Goal: Transaction & Acquisition: Download file/media

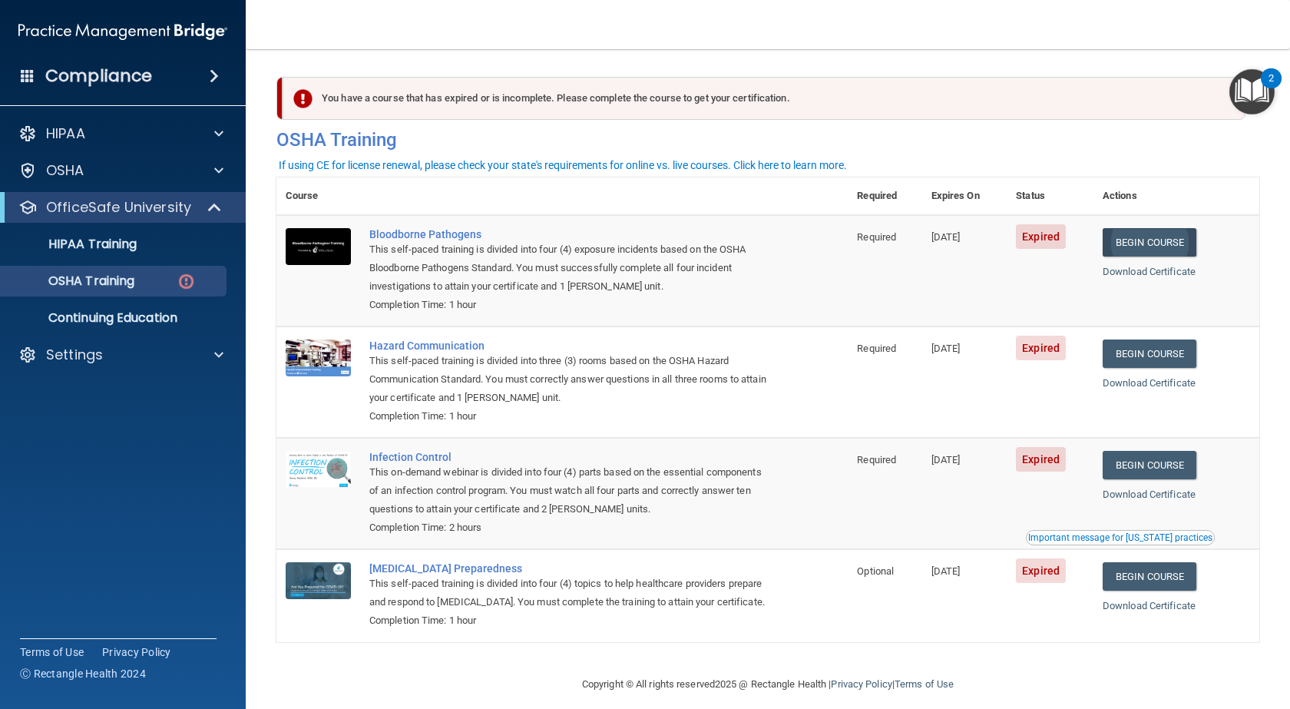
click at [1145, 242] on link "Begin Course" at bounding box center [1150, 242] width 94 height 28
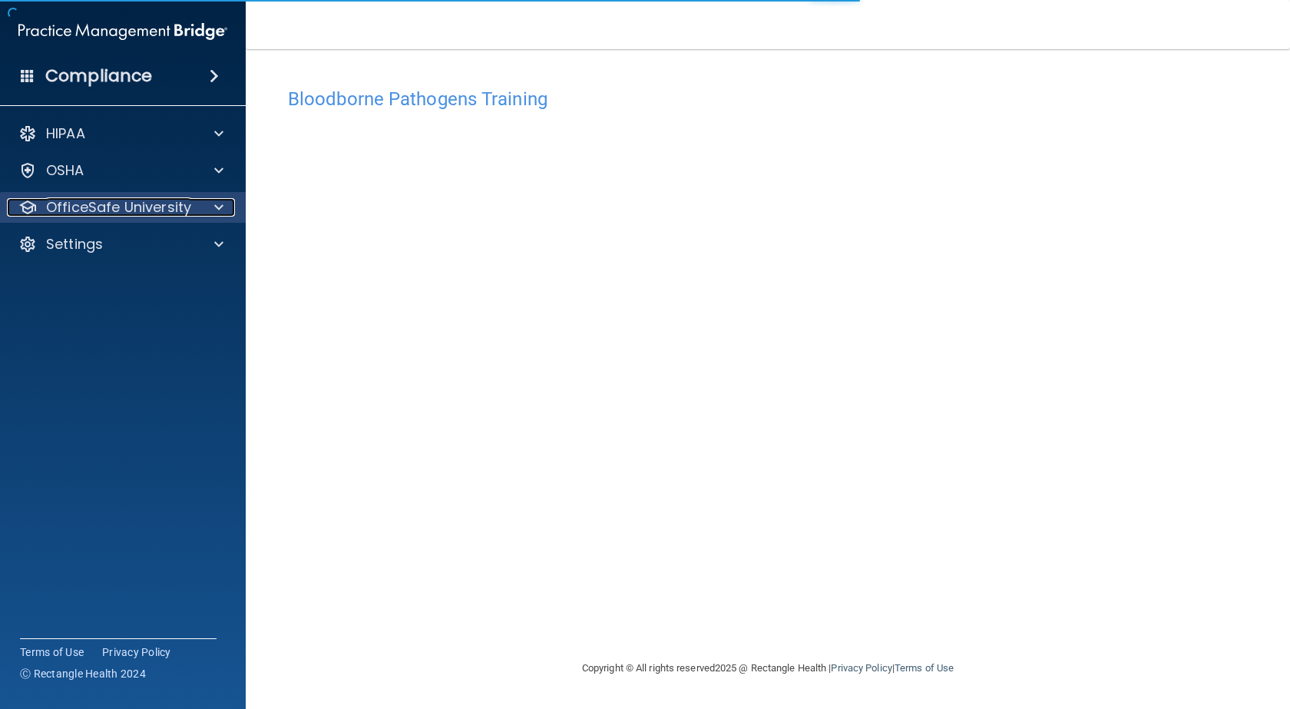
click at [94, 207] on p "OfficeSafe University" at bounding box center [118, 207] width 145 height 18
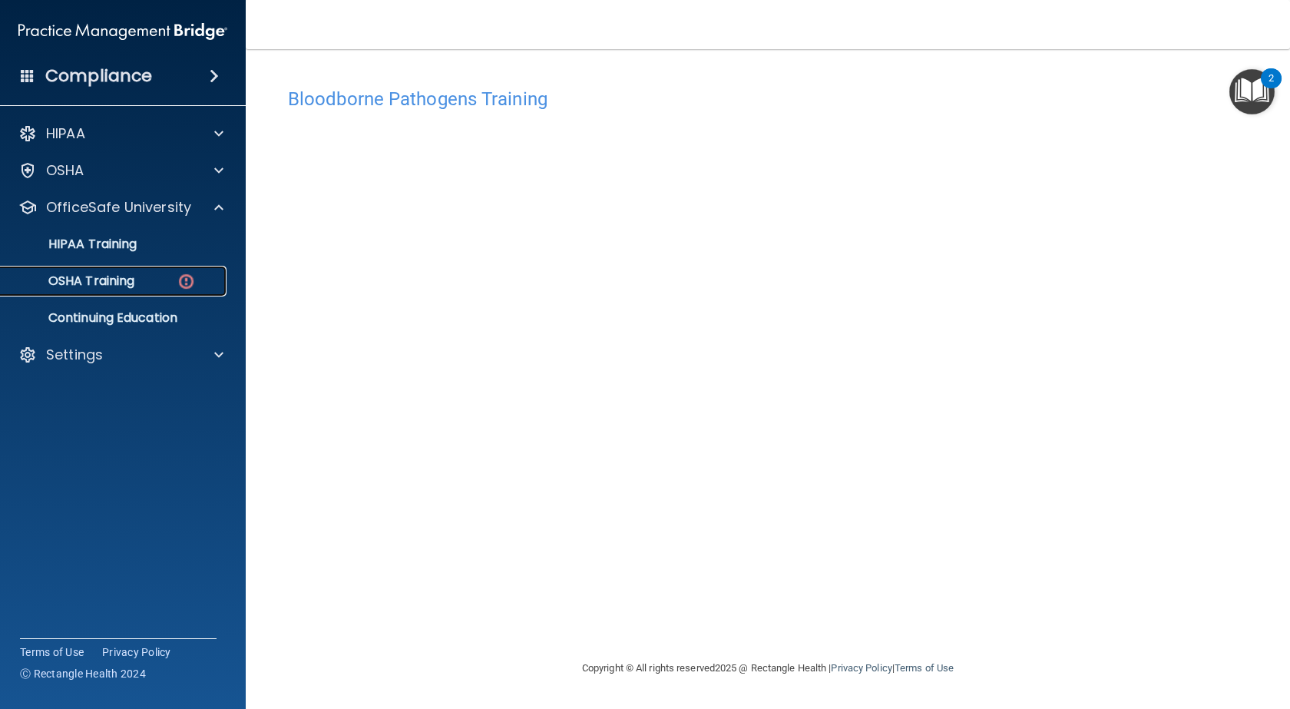
click at [121, 279] on p "OSHA Training" at bounding box center [72, 280] width 124 height 15
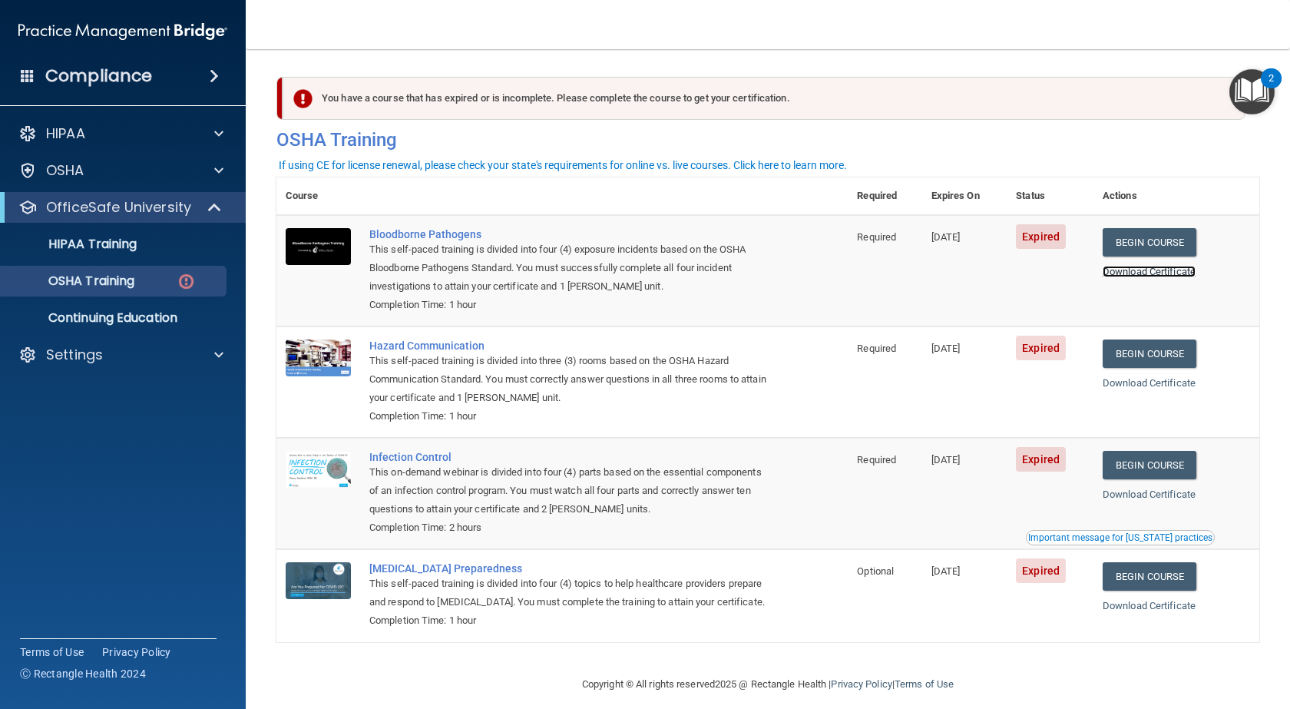
click at [1156, 273] on link "Download Certificate" at bounding box center [1149, 272] width 93 height 12
click at [1158, 240] on link "Begin Course" at bounding box center [1150, 242] width 94 height 28
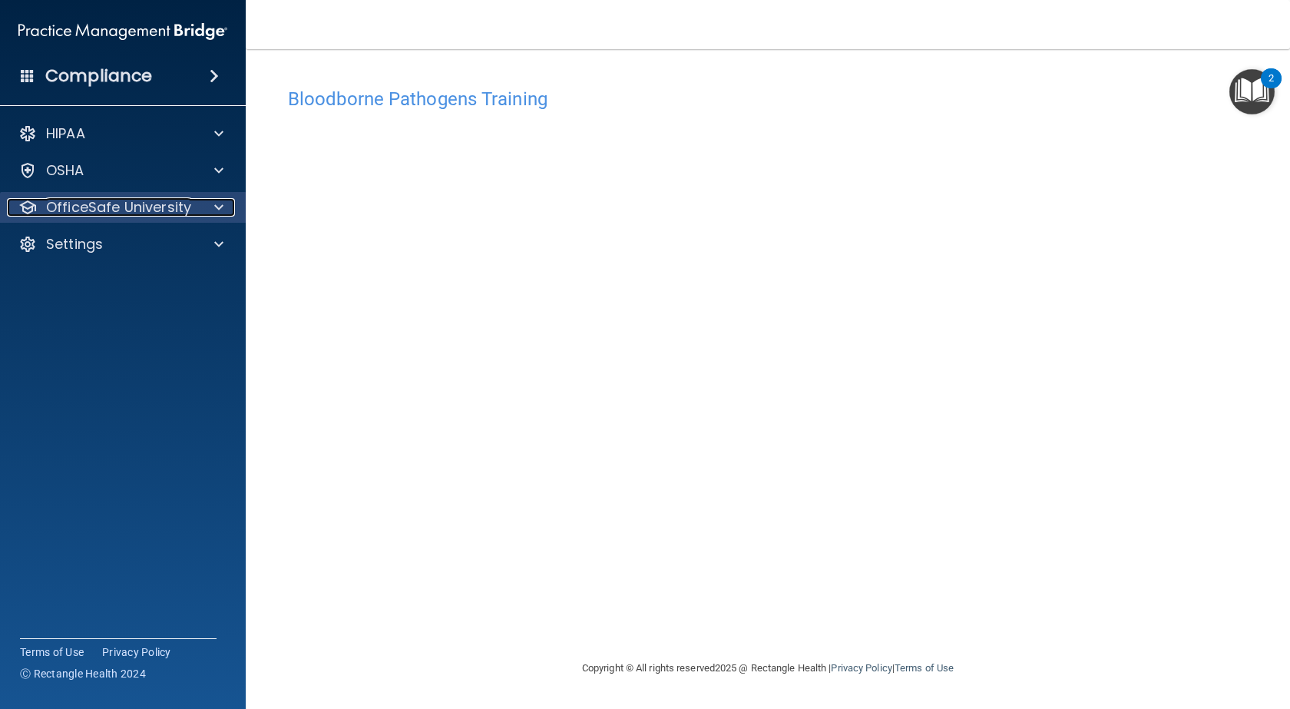
click at [133, 200] on p "OfficeSafe University" at bounding box center [118, 207] width 145 height 18
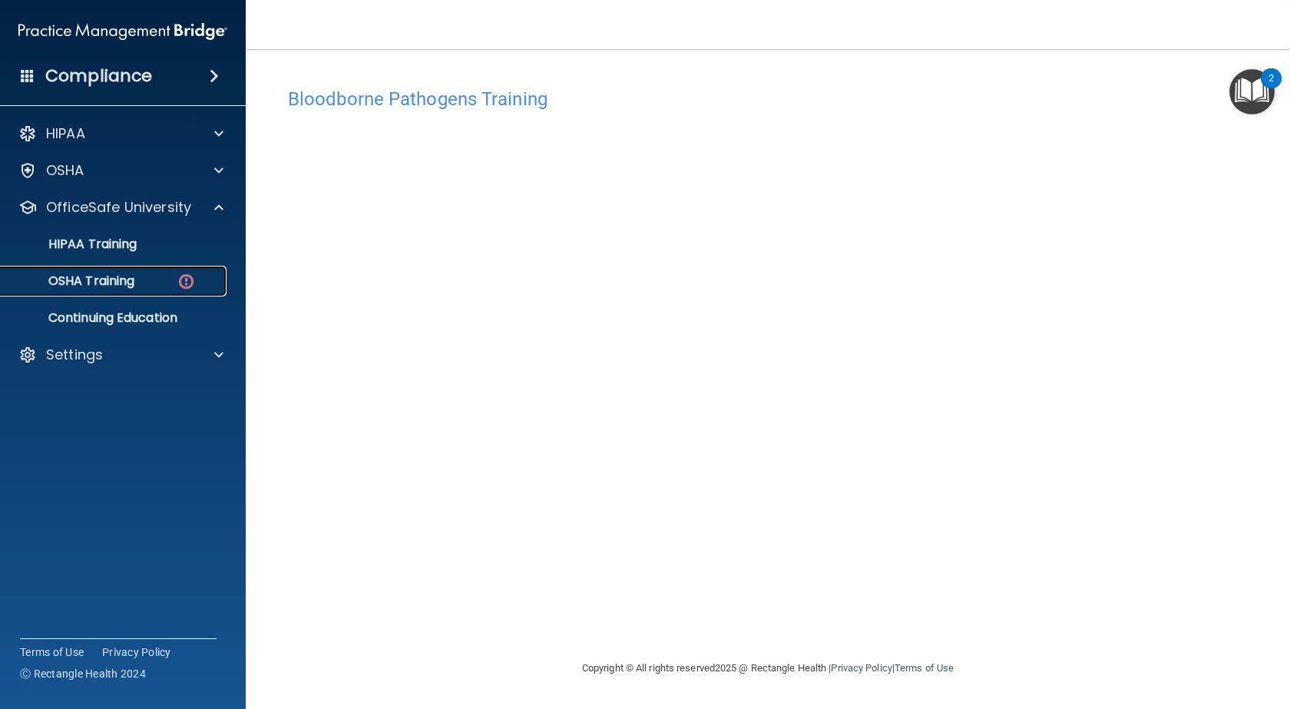
click at [114, 282] on p "OSHA Training" at bounding box center [72, 280] width 124 height 15
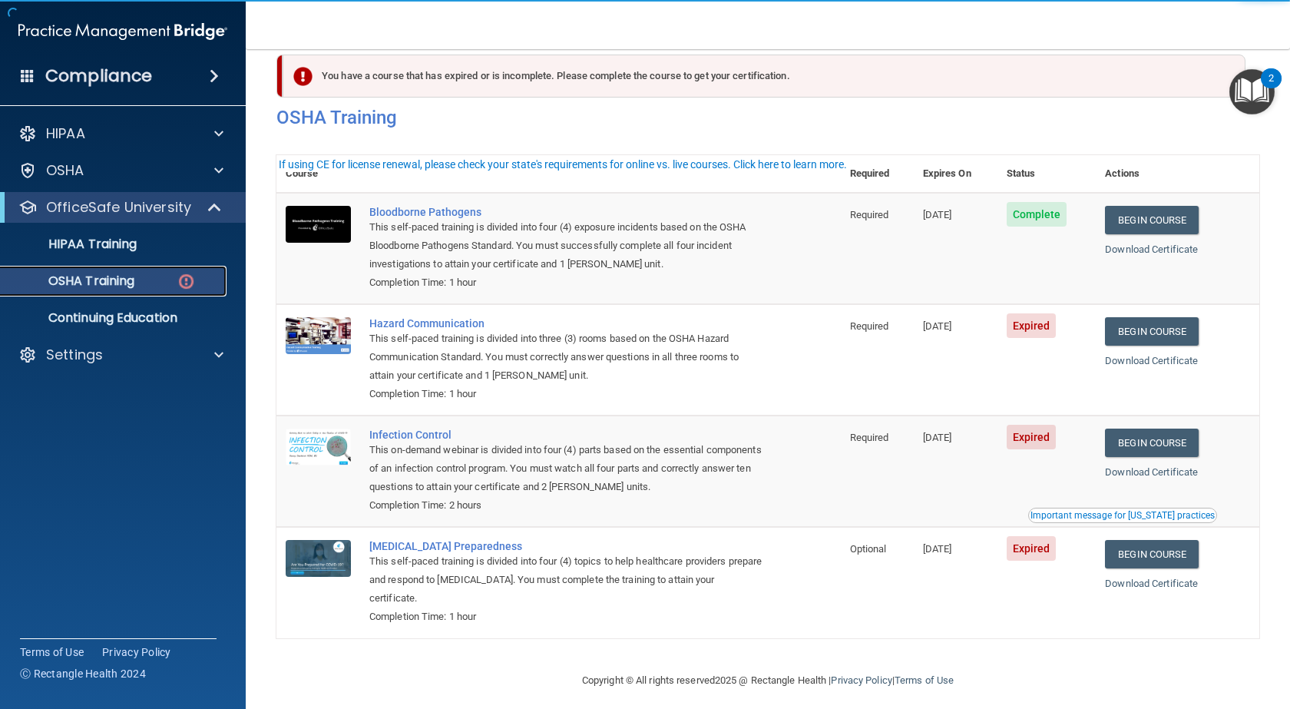
scroll to position [35, 0]
